Goal: Task Accomplishment & Management: Use online tool/utility

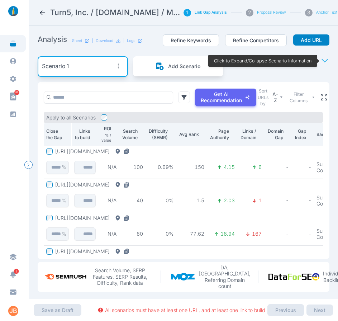
click at [132, 184] on button "[URL][DOMAIN_NAME]" at bounding box center [93, 184] width 77 height 6
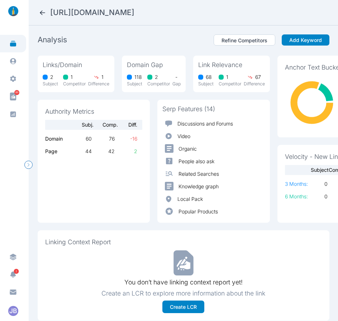
click at [134, 10] on h2 "[URL][DOMAIN_NAME]" at bounding box center [92, 13] width 84 height 10
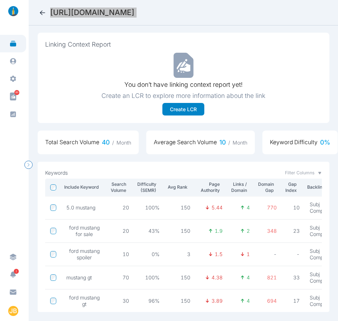
scroll to position [5, 0]
click at [122, 181] on p "Search Volume" at bounding box center [118, 187] width 16 height 13
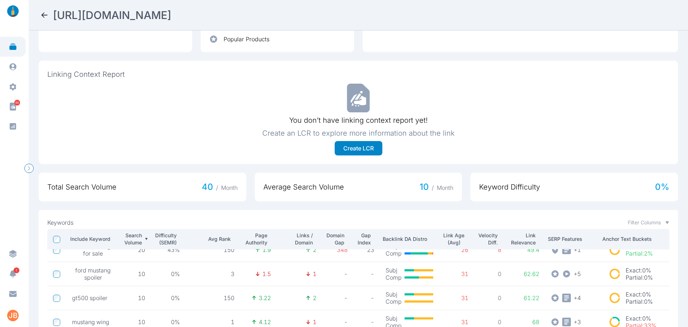
scroll to position [106, 0]
